Goal: Navigation & Orientation: Find specific page/section

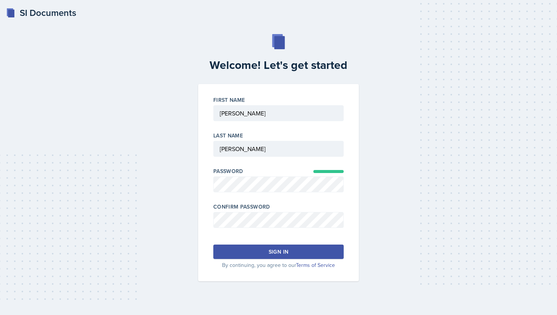
click at [302, 258] on button "Sign in" at bounding box center [278, 252] width 130 height 14
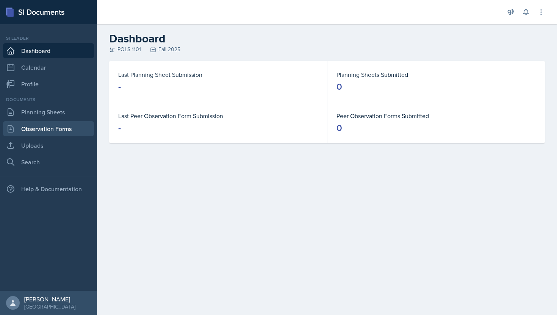
click at [63, 130] on link "Observation Forms" at bounding box center [48, 128] width 91 height 15
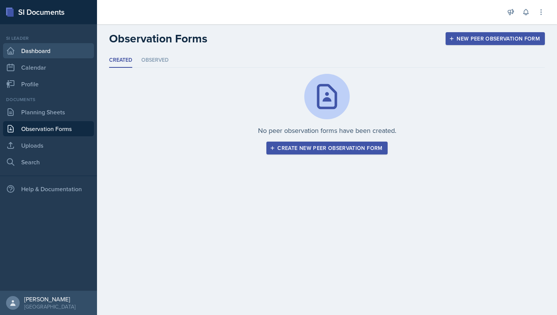
click at [64, 57] on link "Dashboard" at bounding box center [48, 50] width 91 height 15
